Goal: Check status: Check status

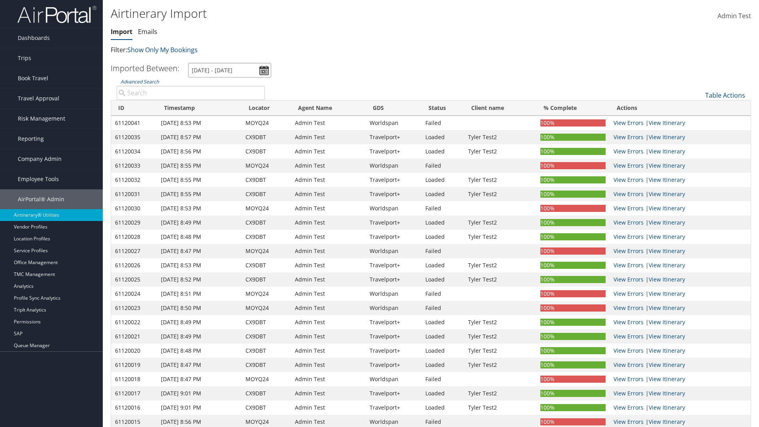
click at [230, 70] on input "[DATE] - [DATE]" at bounding box center [229, 70] width 83 height 15
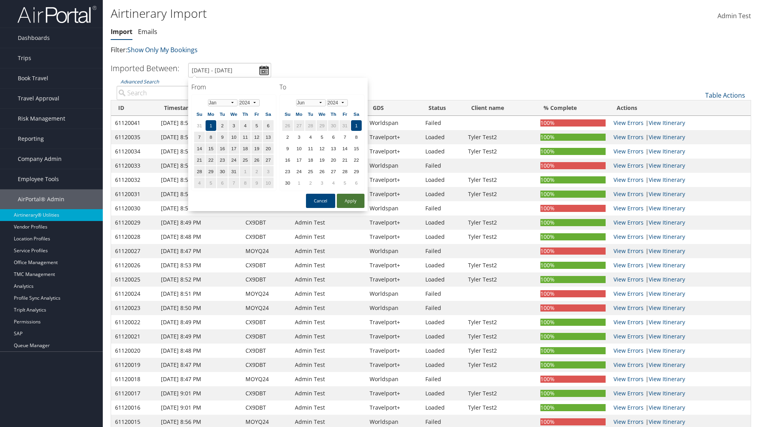
click at [350, 201] on button "Apply" at bounding box center [351, 201] width 28 height 14
type input "1/1/2024 - 6/1/2024"
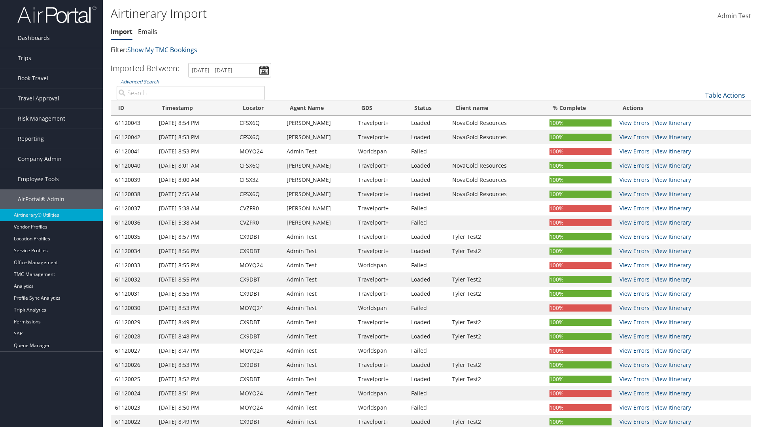
click at [133, 108] on th "ID" at bounding box center [133, 107] width 44 height 15
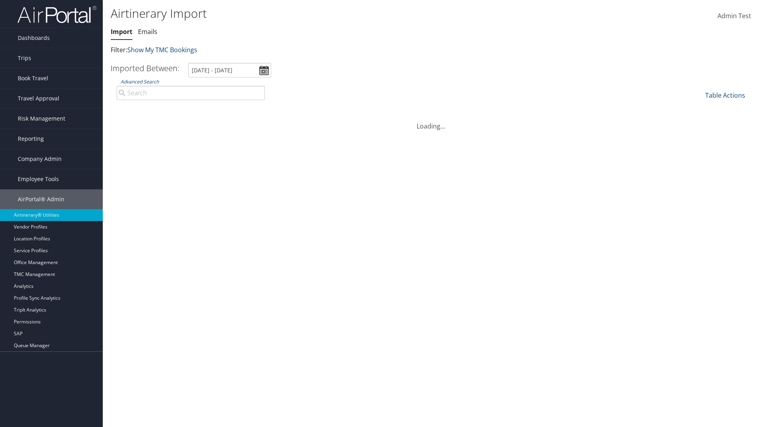
scroll to position [100, 0]
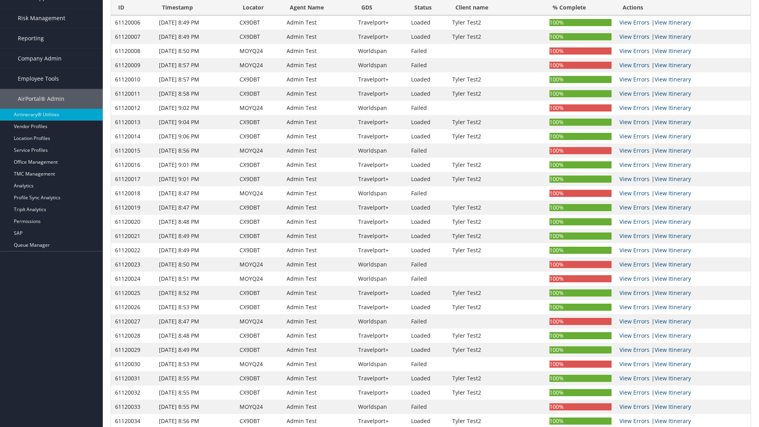
click at [133, 8] on th "ID" at bounding box center [133, 7] width 44 height 15
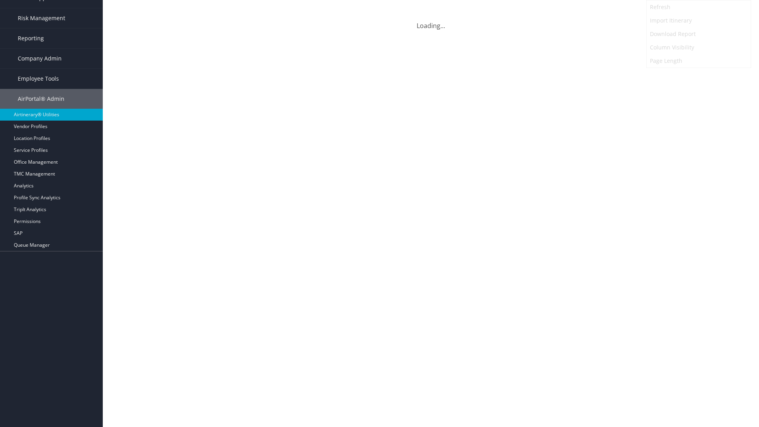
scroll to position [0, 0]
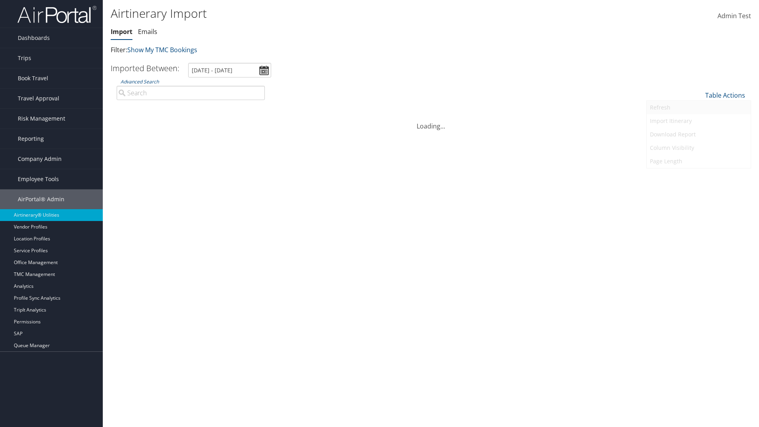
click at [698, 107] on link "Refresh" at bounding box center [698, 107] width 104 height 13
click at [698, 161] on link "Page Length" at bounding box center [698, 160] width 104 height 13
click at [698, 122] on link "25" at bounding box center [698, 121] width 104 height 13
